Goal: Understand process/instructions: Learn about a topic

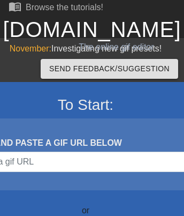
click at [92, 29] on link "[DOMAIN_NAME]" at bounding box center [92, 30] width 178 height 24
click at [92, 18] on link "[DOMAIN_NAME]" at bounding box center [92, 30] width 178 height 24
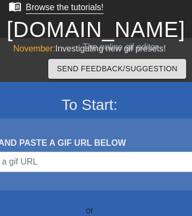
click at [55, 8] on div "Browse the tutorials!" at bounding box center [65, 7] width 78 height 9
